Goal: Information Seeking & Learning: Understand process/instructions

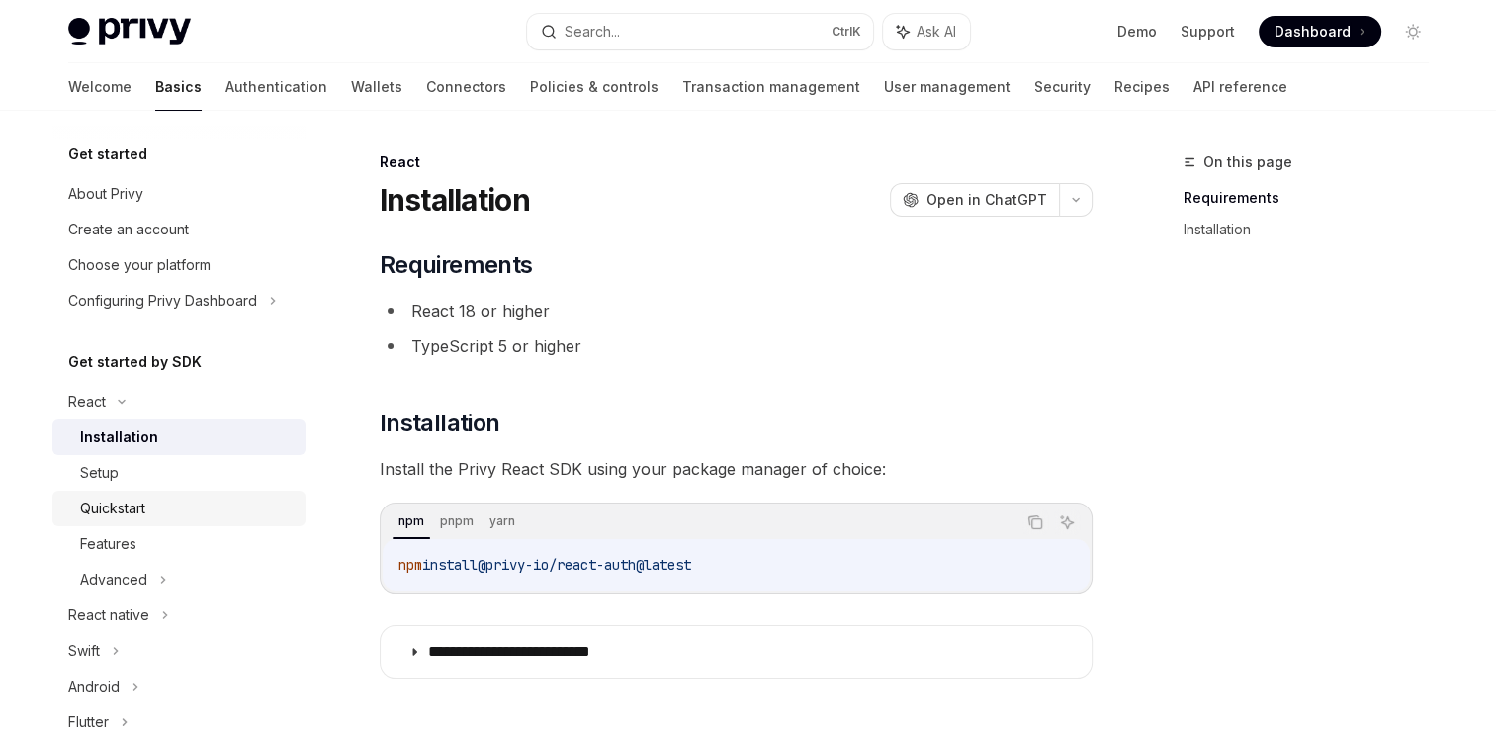
click at [132, 512] on div "Quickstart" at bounding box center [112, 508] width 65 height 24
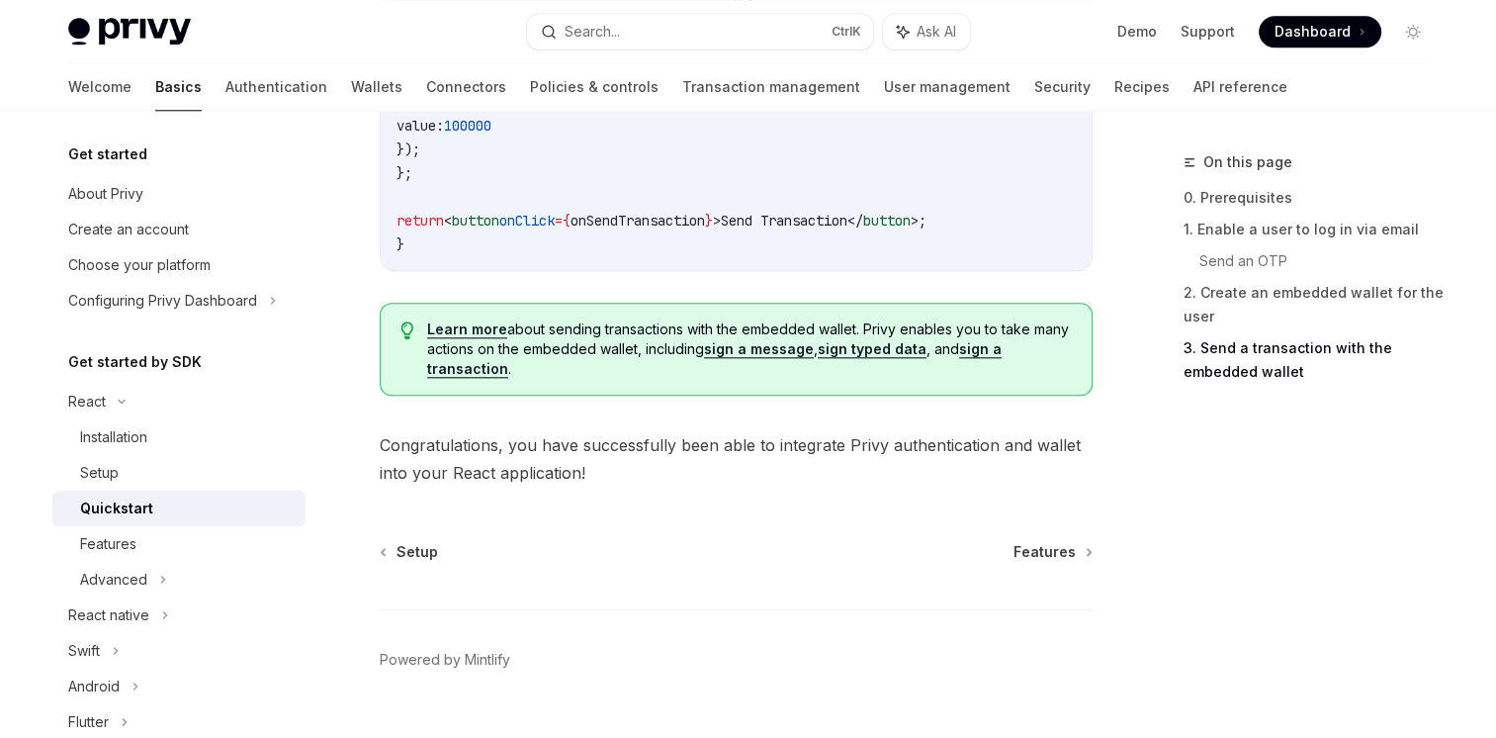
scroll to position [2133, 0]
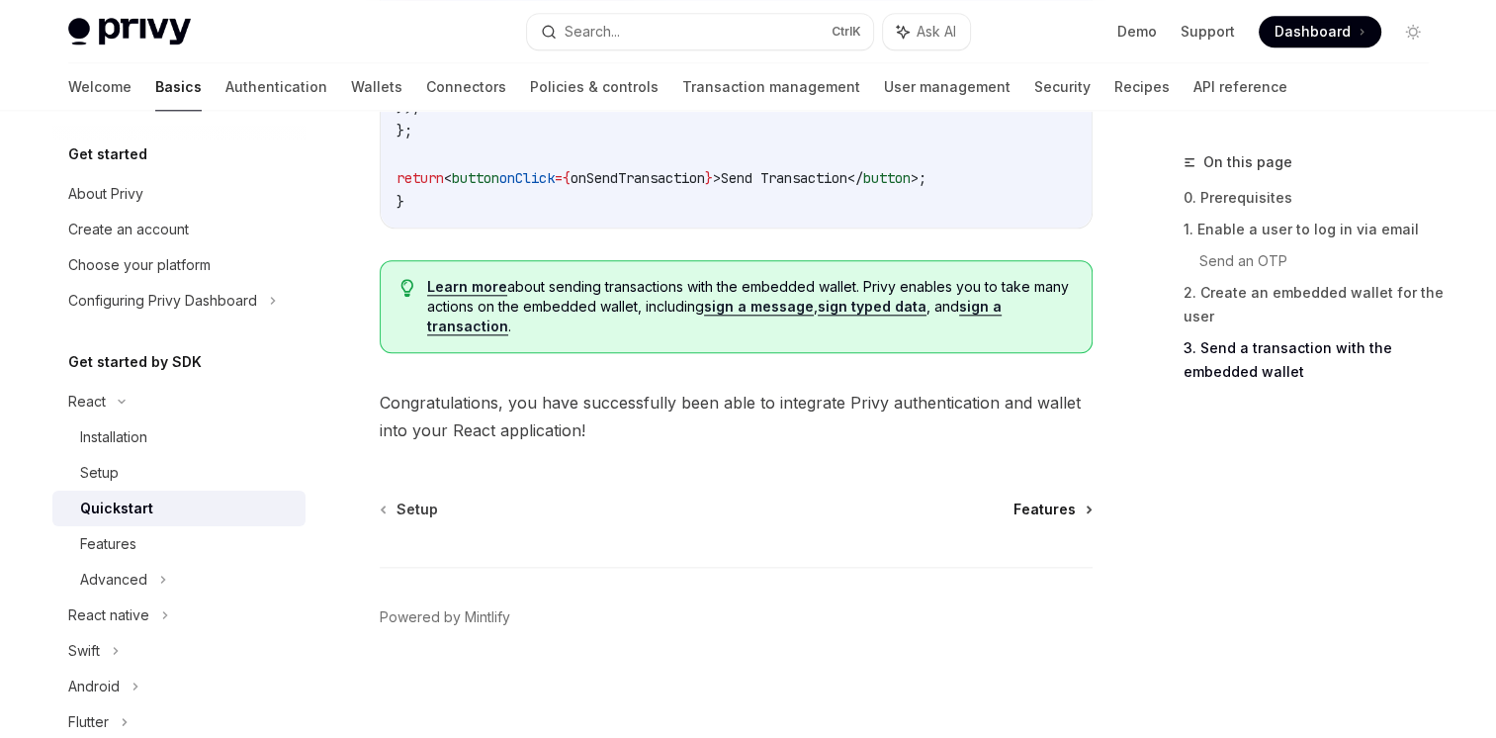
click at [1047, 512] on span "Features" at bounding box center [1044, 509] width 62 height 20
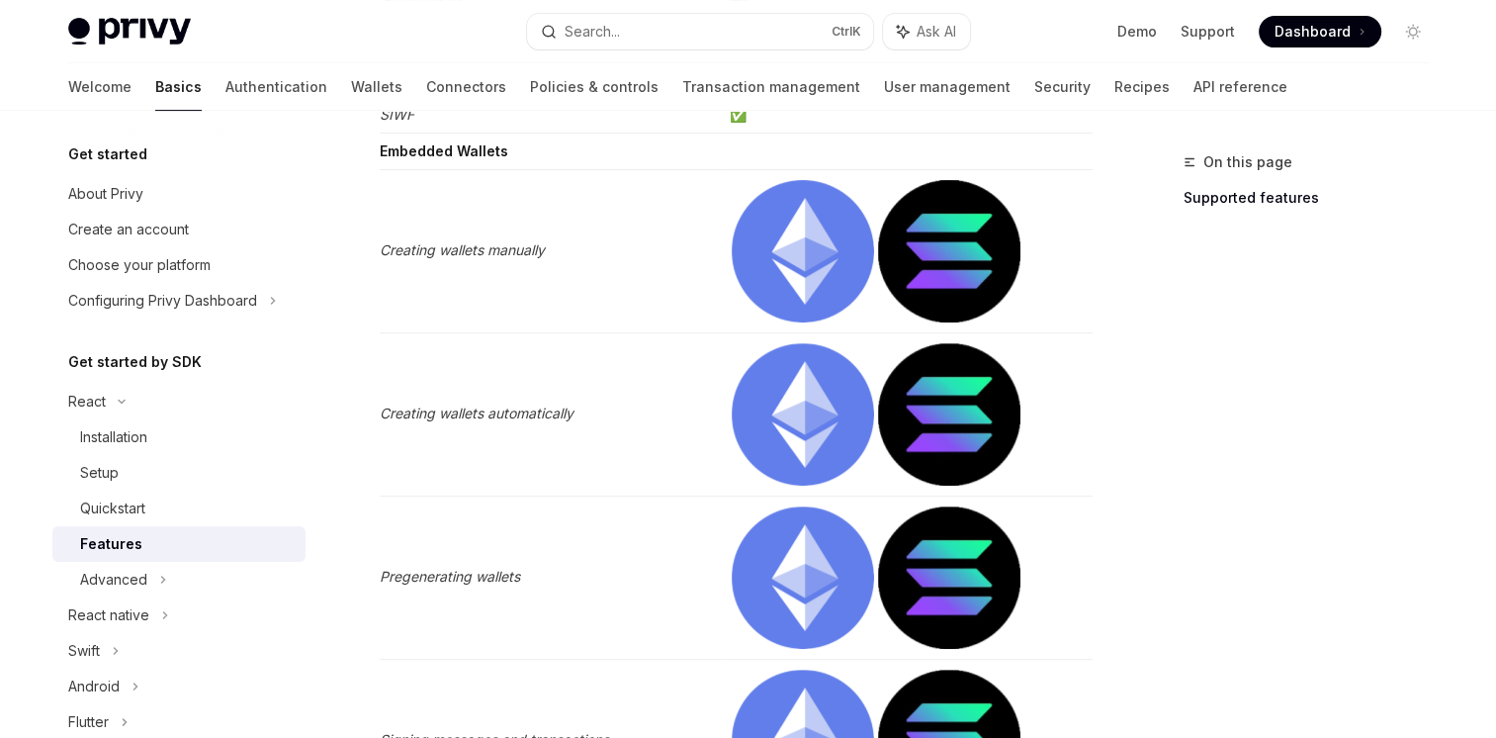
scroll to position [597, 0]
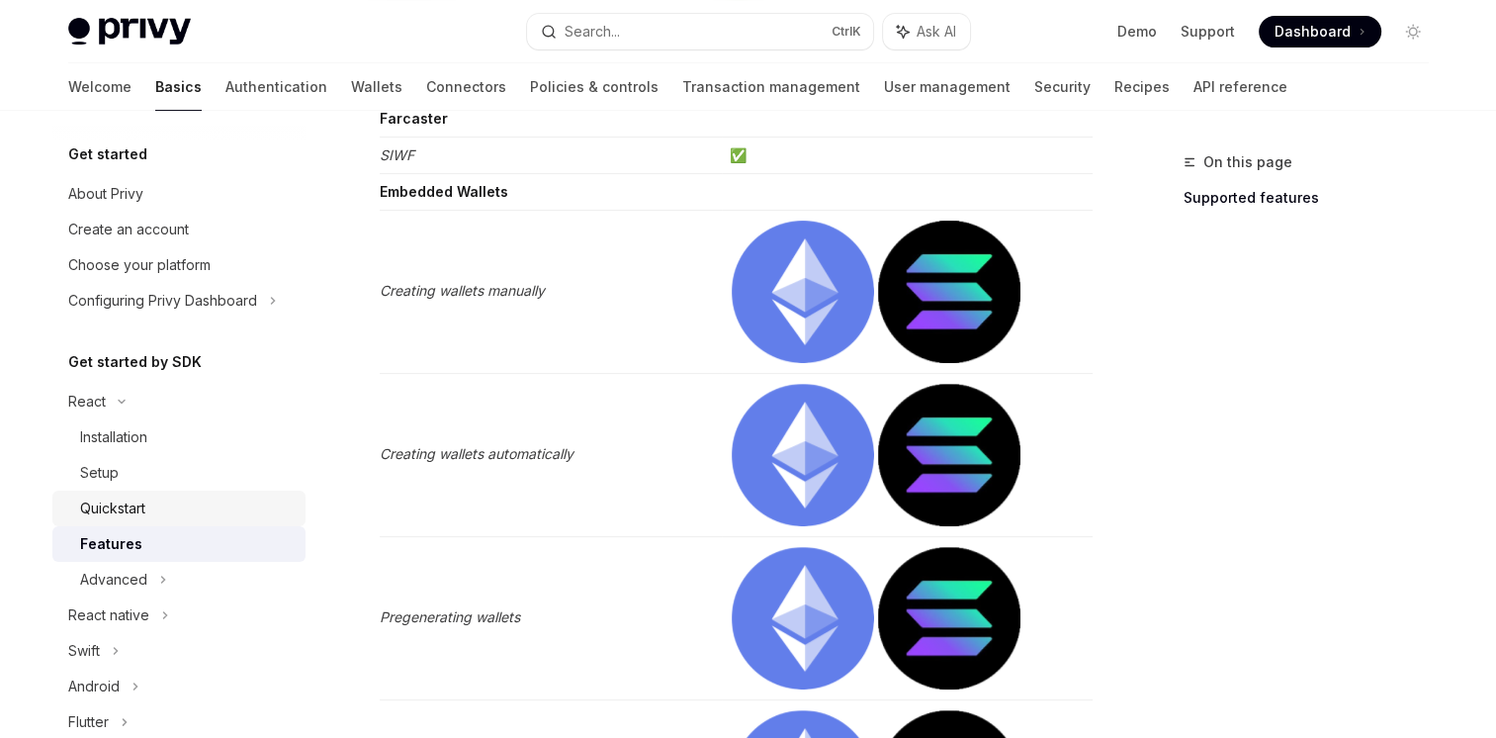
click at [131, 499] on div "Quickstart" at bounding box center [112, 508] width 65 height 24
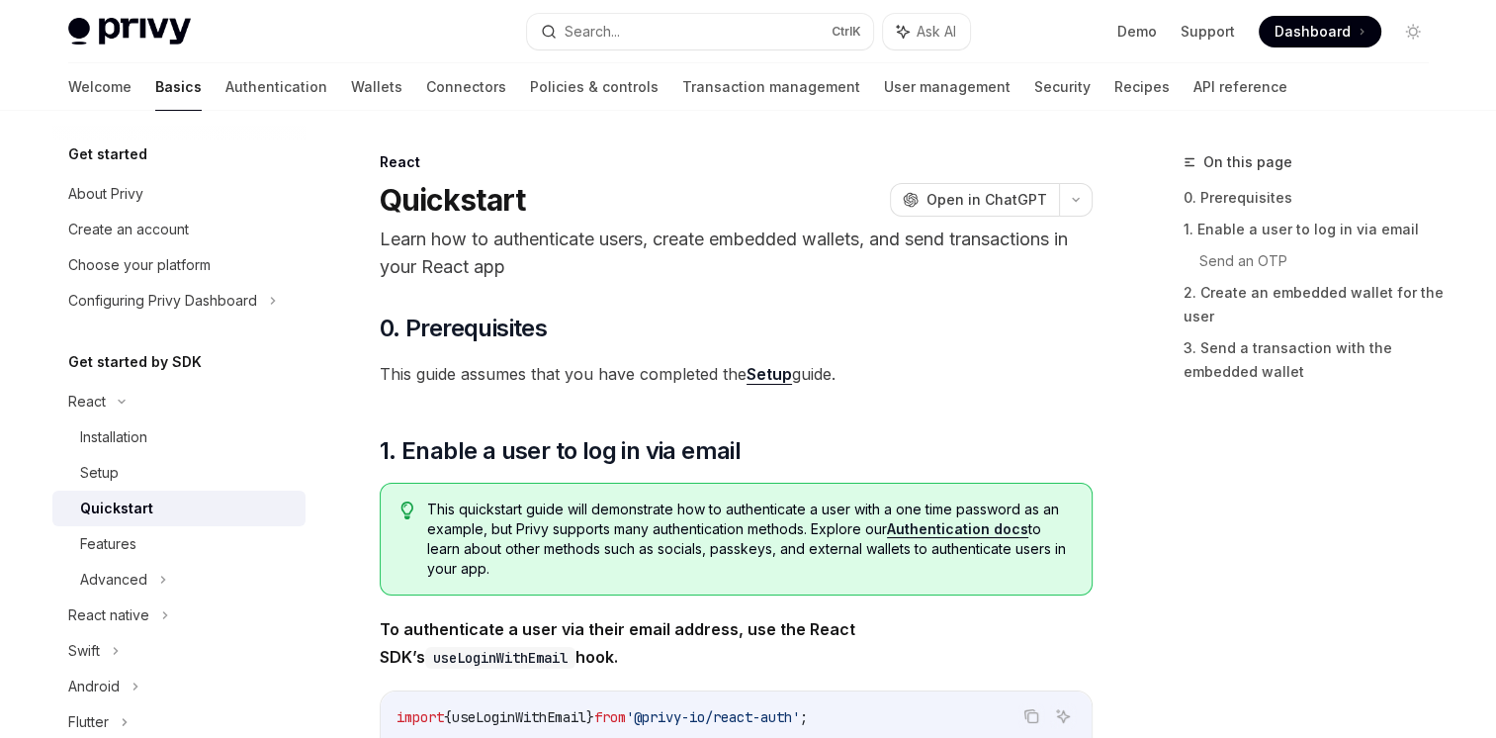
type textarea "*"
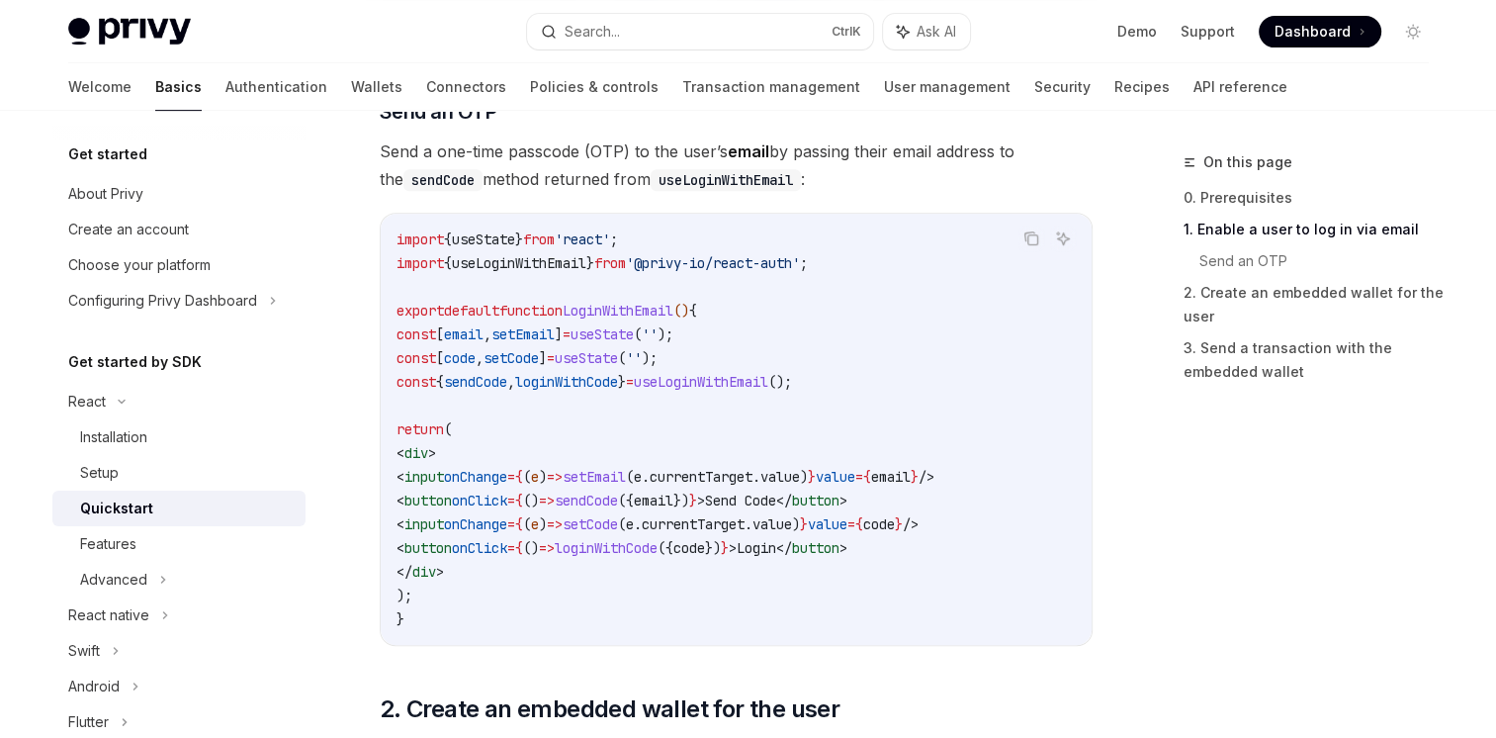
scroll to position [890, 0]
